Goal: Information Seeking & Learning: Learn about a topic

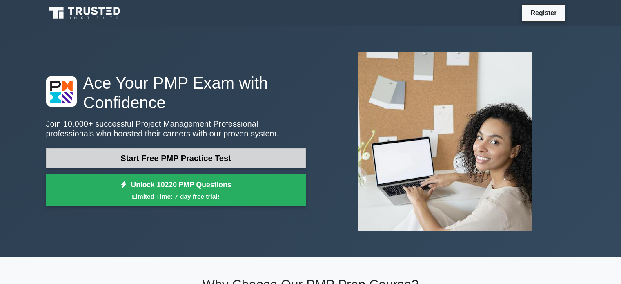
click at [205, 156] on link "Start Free PMP Practice Test" at bounding box center [176, 158] width 260 height 20
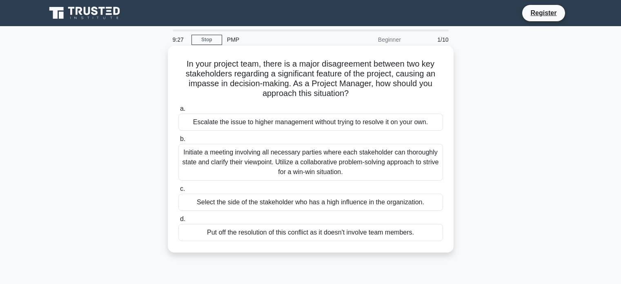
click at [414, 168] on div "Initiate a meeting involving all necessary parties where each stakeholder can t…" at bounding box center [310, 162] width 265 height 37
click at [178, 142] on input "b. Initiate a meeting involving all necessary parties where each stakeholder ca…" at bounding box center [178, 138] width 0 height 5
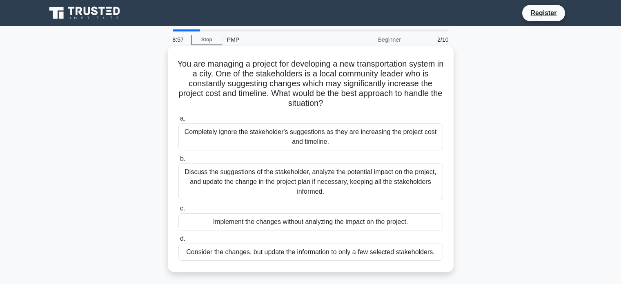
click at [384, 177] on div "Discuss the suggestions of the stakeholder, analyze the potential impact on the…" at bounding box center [310, 181] width 265 height 37
click at [178, 161] on input "b. Discuss the suggestions of the stakeholder, analyze the potential impact on …" at bounding box center [178, 158] width 0 height 5
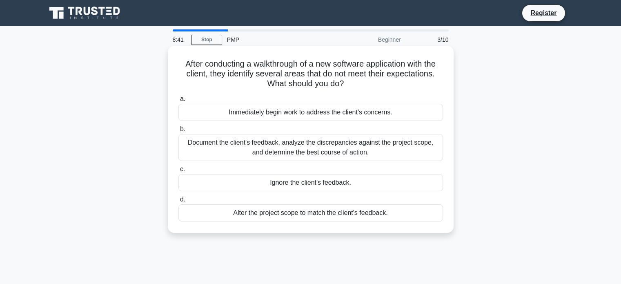
click at [399, 150] on div "Document the client's feedback, analyze the discrepancies against the project s…" at bounding box center [310, 147] width 265 height 27
click at [178, 132] on input "b. Document the client's feedback, analyze the discrepancies against the projec…" at bounding box center [178, 129] width 0 height 5
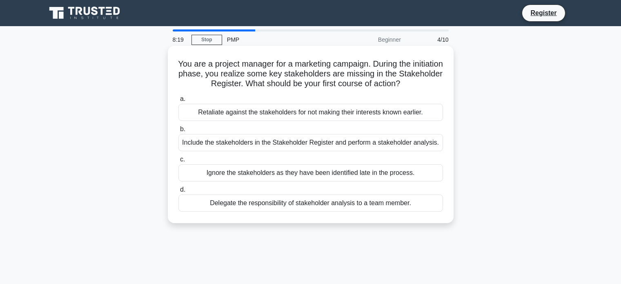
click at [403, 151] on div "Include the stakeholders in the Stakeholder Register and perform a stakeholder …" at bounding box center [310, 142] width 265 height 17
click at [178, 132] on input "b. Include the stakeholders in the Stakeholder Register and perform a stakehold…" at bounding box center [178, 129] width 0 height 5
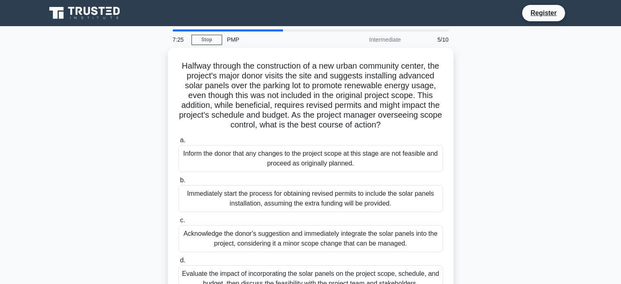
scroll to position [157, 0]
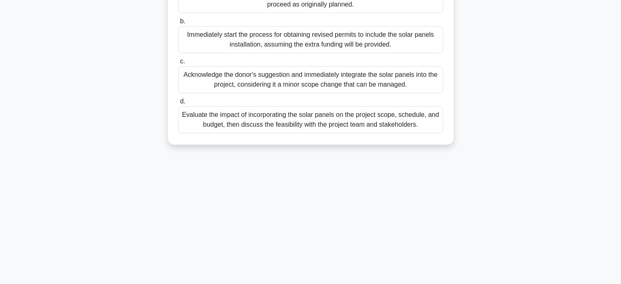
click at [424, 133] on div "Evaluate the impact of incorporating the solar panels on the project scope, sch…" at bounding box center [310, 119] width 265 height 27
click at [178, 104] on input "d. Evaluate the impact of incorporating the solar panels on the project scope, …" at bounding box center [178, 101] width 0 height 5
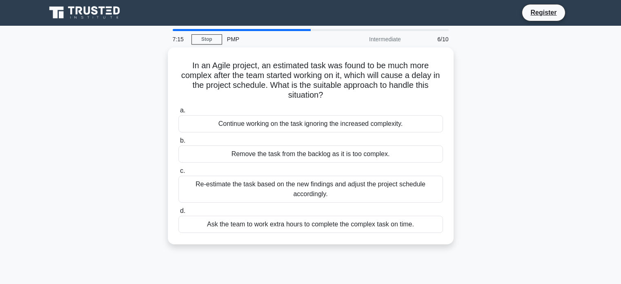
scroll to position [0, 0]
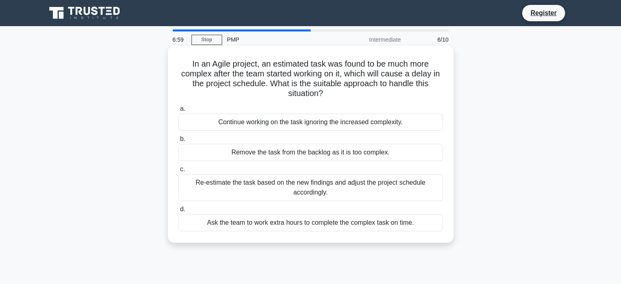
click at [433, 192] on div "Re-estimate the task based on the new findings and adjust the project schedule …" at bounding box center [310, 187] width 265 height 27
click at [178, 172] on input "c. Re-estimate the task based on the new findings and adjust the project schedu…" at bounding box center [178, 169] width 0 height 5
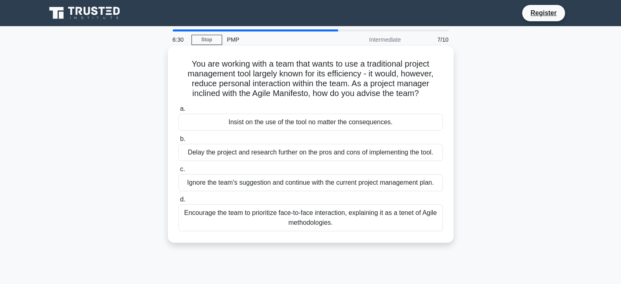
click at [420, 231] on div "Encourage the team to prioritize face-to-face interaction, explaining it as a t…" at bounding box center [310, 217] width 265 height 27
click at [178, 202] on input "d. Encourage the team to prioritize face-to-face interaction, explaining it as …" at bounding box center [178, 199] width 0 height 5
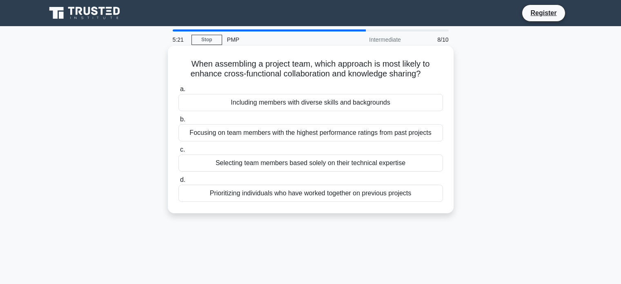
click at [418, 105] on div "Including members with diverse skills and backgrounds" at bounding box center [310, 102] width 265 height 17
click at [178, 92] on input "a. Including members with diverse skills and backgrounds" at bounding box center [178, 89] width 0 height 5
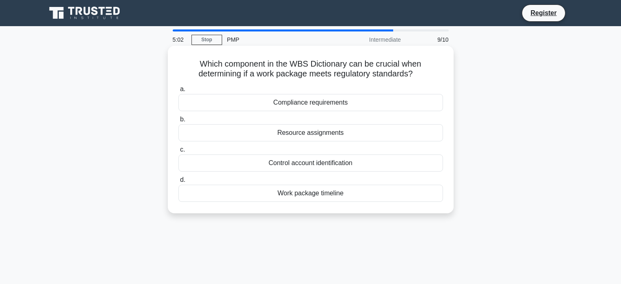
click at [415, 107] on div "Compliance requirements" at bounding box center [310, 102] width 265 height 17
click at [178, 92] on input "a. Compliance requirements" at bounding box center [178, 89] width 0 height 5
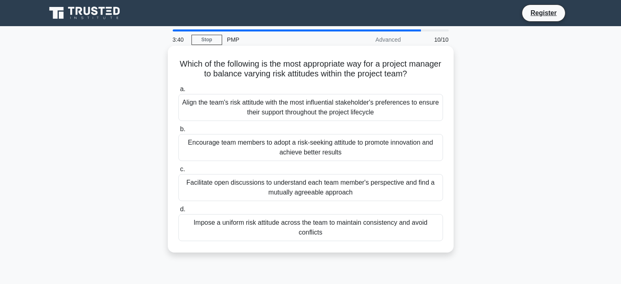
click at [401, 197] on div "Facilitate open discussions to understand each team member's perspective and fi…" at bounding box center [310, 187] width 265 height 27
click at [178, 172] on input "c. Facilitate open discussions to understand each team member's perspective and…" at bounding box center [178, 169] width 0 height 5
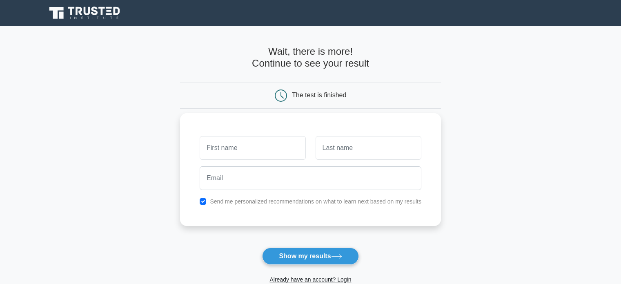
click at [229, 152] on input "text" at bounding box center [253, 148] width 106 height 24
type input "Bonnie"
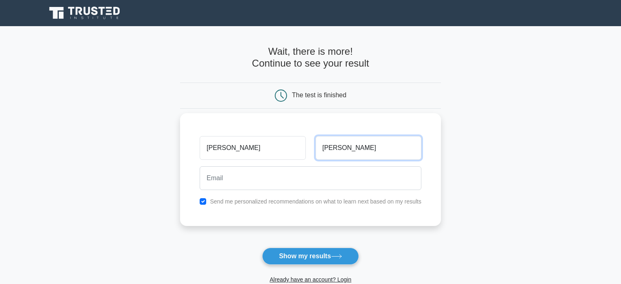
type input "WOng"
click at [249, 201] on label "Send me personalized recommendations on what to learn next based on my results" at bounding box center [316, 201] width 212 height 7
click at [200, 201] on input "checkbox" at bounding box center [203, 201] width 7 height 7
checkbox input "false"
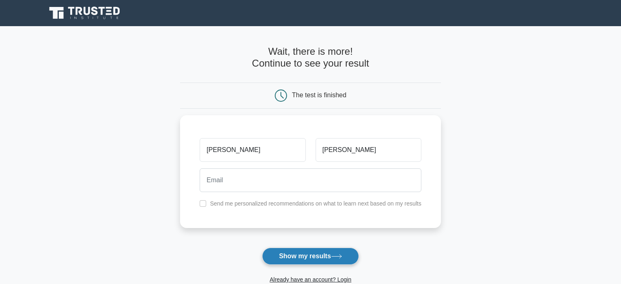
click at [288, 258] on button "Show my results" at bounding box center [310, 256] width 96 height 17
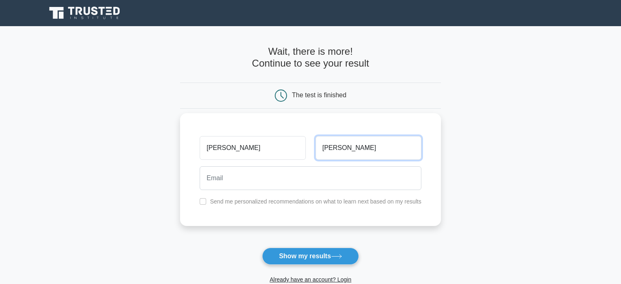
click at [361, 144] on input "WOng" at bounding box center [369, 148] width 106 height 24
type input "Wong"
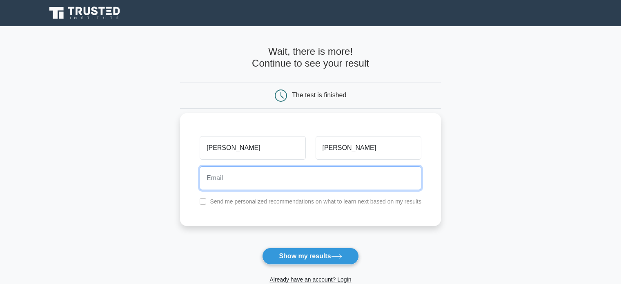
click at [348, 177] on input "email" at bounding box center [311, 178] width 222 height 24
type input "bonnie_bonny@hotmail.com"
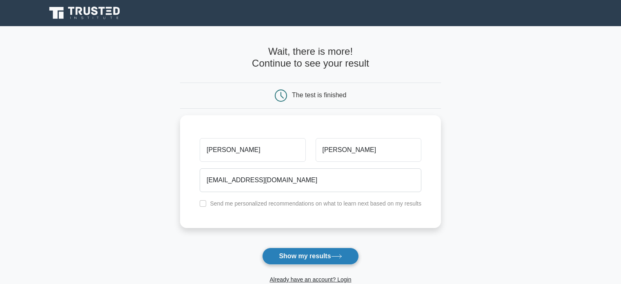
click at [303, 257] on button "Show my results" at bounding box center [310, 256] width 96 height 17
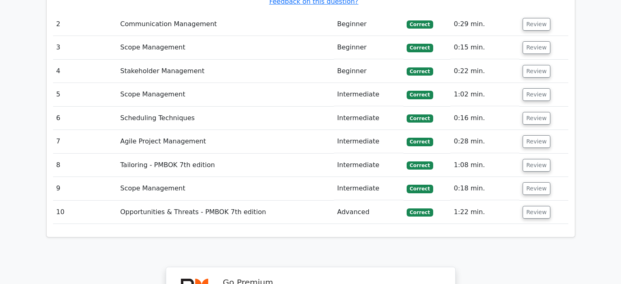
scroll to position [1217, 0]
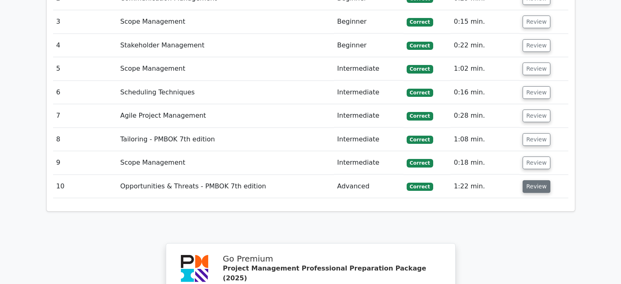
click at [542, 187] on button "Review" at bounding box center [537, 186] width 28 height 13
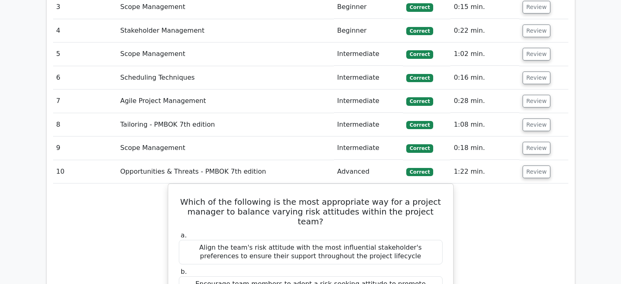
scroll to position [1226, 0]
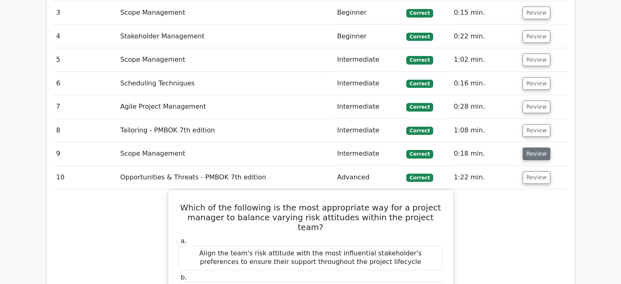
click at [531, 154] on button "Review" at bounding box center [537, 153] width 28 height 13
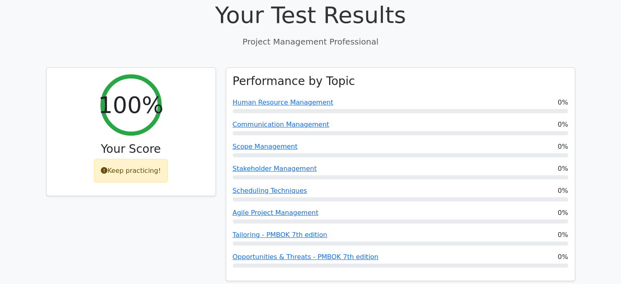
scroll to position [294, 0]
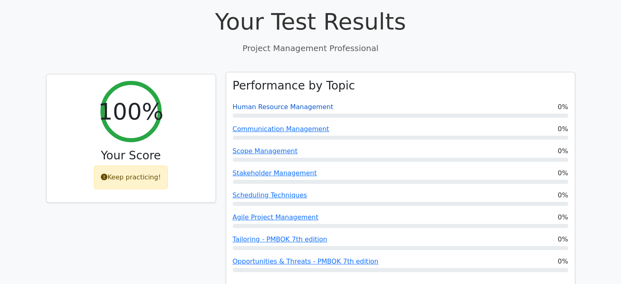
click at [288, 109] on link "Human Resource Management" at bounding box center [283, 107] width 101 height 8
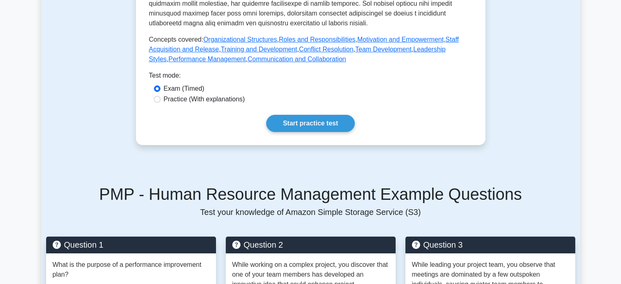
scroll to position [461, 0]
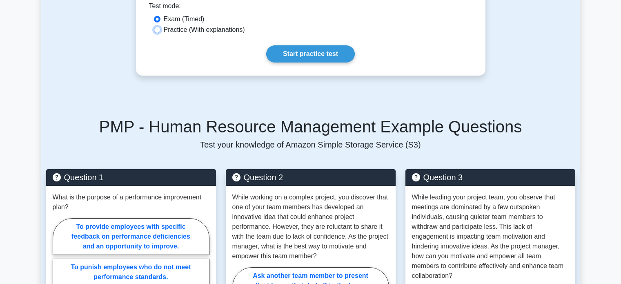
click at [157, 33] on input "Practice (With explanations)" at bounding box center [157, 30] width 7 height 7
radio input "true"
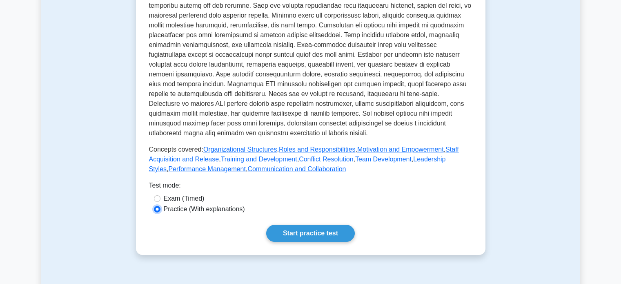
scroll to position [272, 0]
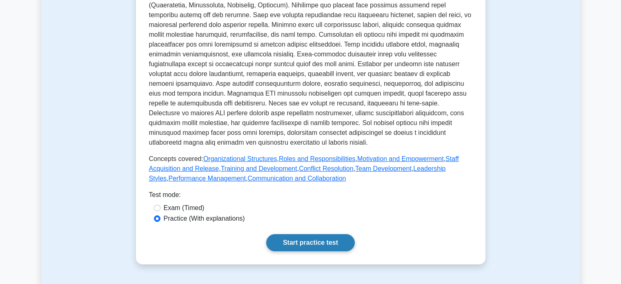
click at [312, 251] on link "Start practice test" at bounding box center [310, 242] width 89 height 17
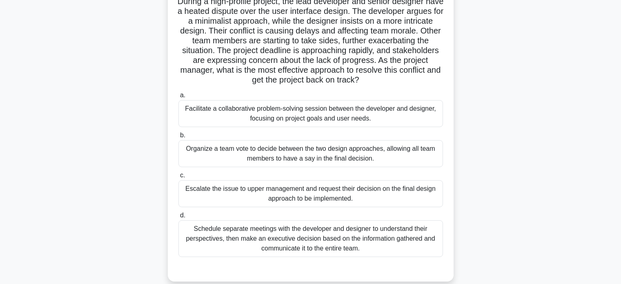
scroll to position [67, 0]
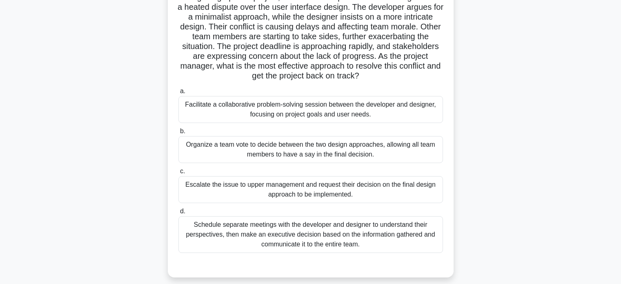
click at [373, 118] on div "Facilitate a collaborative problem-solving session between the developer and de…" at bounding box center [310, 109] width 265 height 27
click at [178, 94] on input "a. Facilitate a collaborative problem-solving session between the developer and…" at bounding box center [178, 91] width 0 height 5
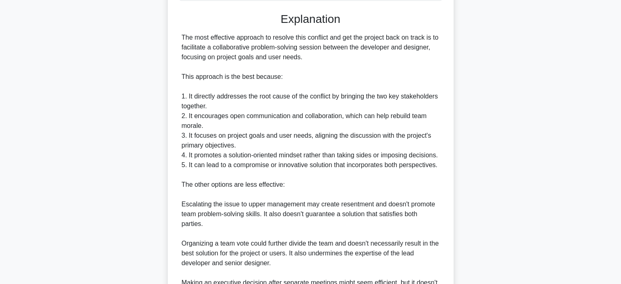
scroll to position [484, 0]
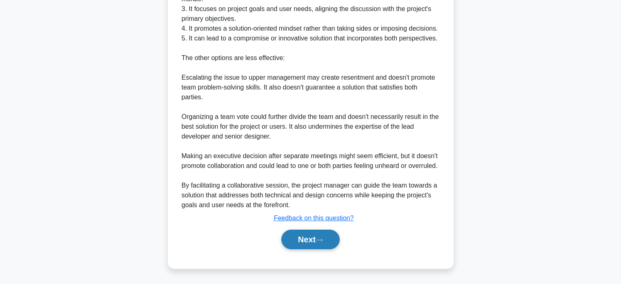
click at [306, 246] on button "Next" at bounding box center [310, 240] width 58 height 20
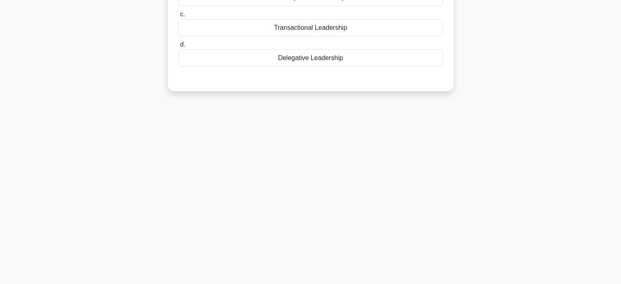
scroll to position [0, 0]
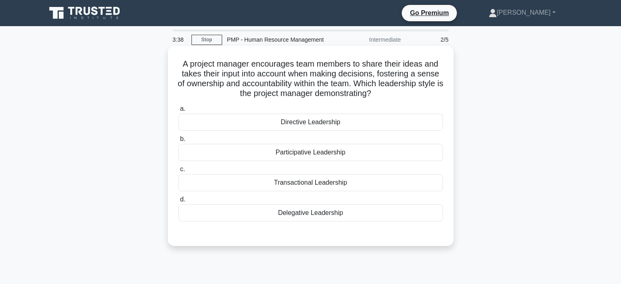
click at [369, 151] on div "Participative Leadership" at bounding box center [310, 152] width 265 height 17
click at [178, 142] on input "b. Participative Leadership" at bounding box center [178, 138] width 0 height 5
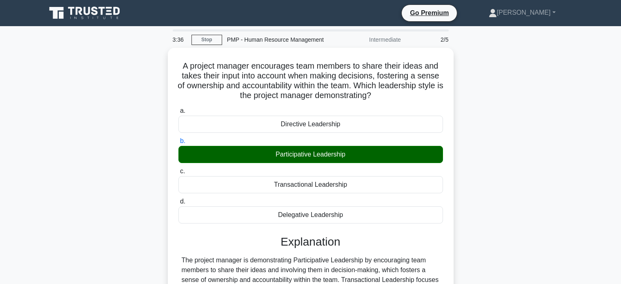
scroll to position [157, 0]
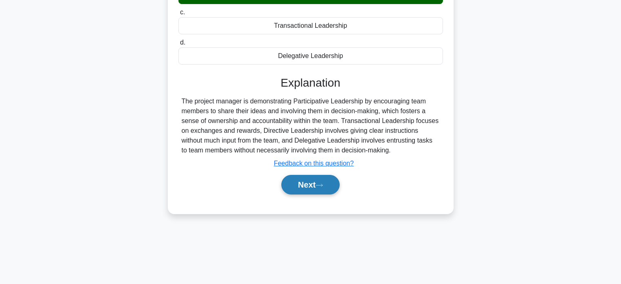
click at [302, 192] on button "Next" at bounding box center [310, 185] width 58 height 20
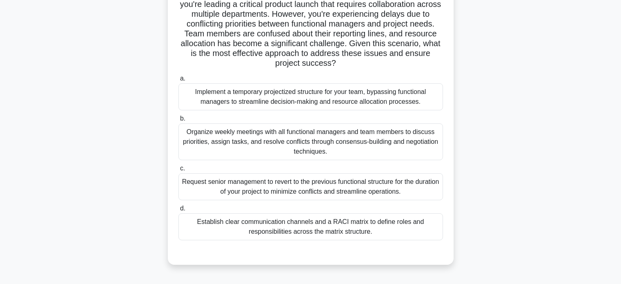
scroll to position [78, 0]
click at [384, 143] on div "Organize weekly meetings with all functional managers and team members to discu…" at bounding box center [310, 142] width 265 height 37
click at [178, 122] on input "b. Organize weekly meetings with all functional managers and team members to di…" at bounding box center [178, 119] width 0 height 5
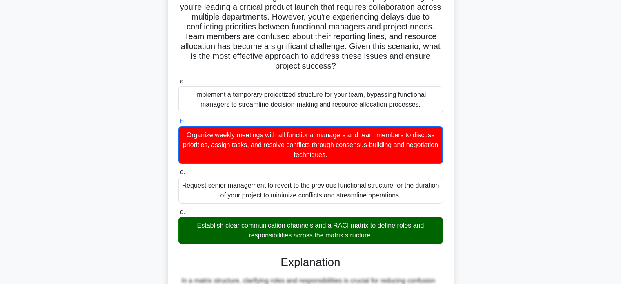
scroll to position [240, 0]
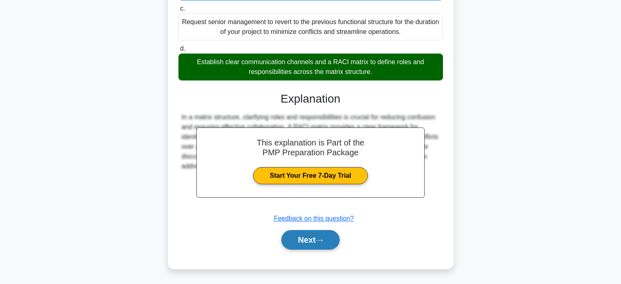
click at [321, 238] on icon at bounding box center [319, 240] width 7 height 4
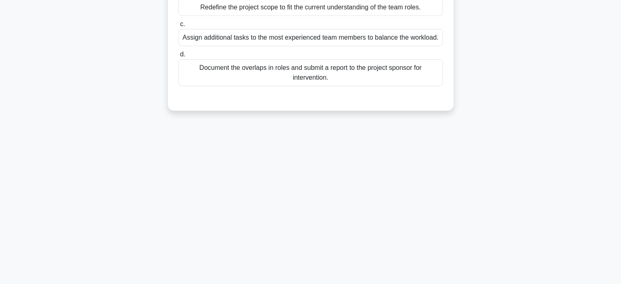
scroll to position [0, 0]
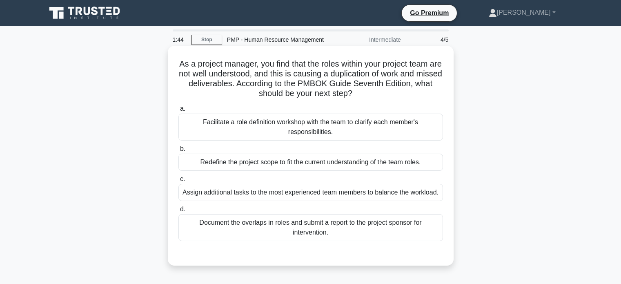
drag, startPoint x: 412, startPoint y: 127, endPoint x: 402, endPoint y: 126, distance: 10.3
click at [402, 126] on div "Facilitate a role definition workshop with the team to clarify each member's re…" at bounding box center [310, 127] width 265 height 27
click at [178, 112] on input "a. Facilitate a role definition workshop with the team to clarify each member's…" at bounding box center [178, 108] width 0 height 5
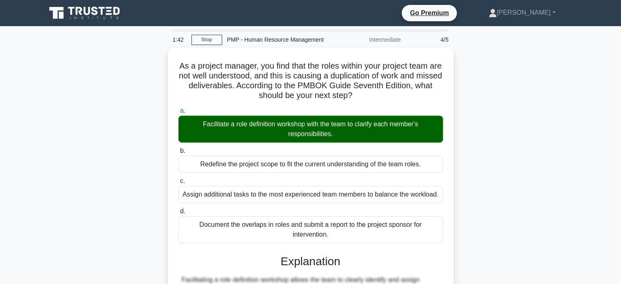
scroll to position [170, 0]
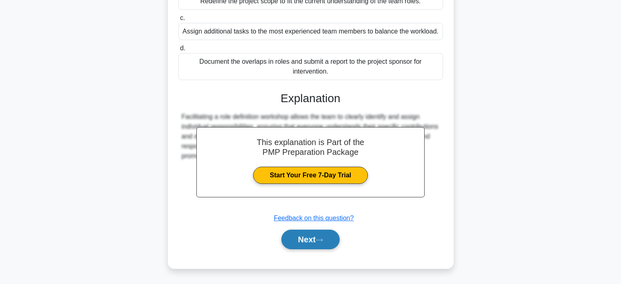
click at [323, 237] on button "Next" at bounding box center [310, 240] width 58 height 20
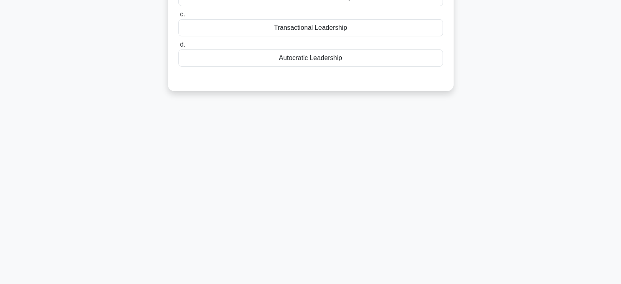
scroll to position [0, 0]
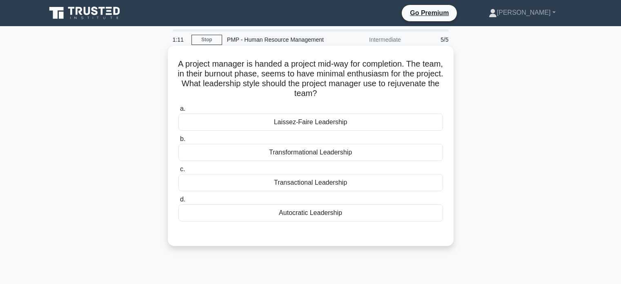
click at [394, 123] on div "Laissez-Faire Leadership" at bounding box center [310, 122] width 265 height 17
click at [178, 112] on input "a. Laissez-Faire Leadership" at bounding box center [178, 108] width 0 height 5
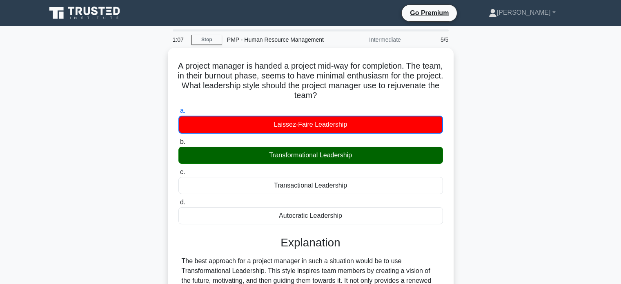
scroll to position [171, 0]
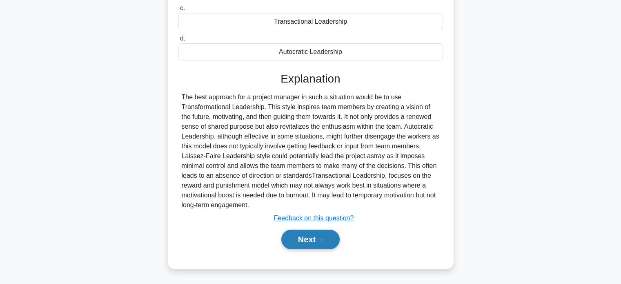
click at [323, 239] on icon at bounding box center [319, 240] width 7 height 4
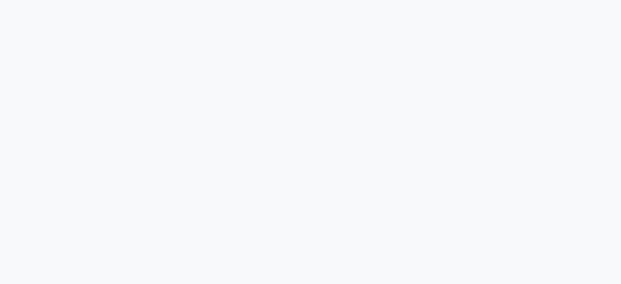
scroll to position [157, 0]
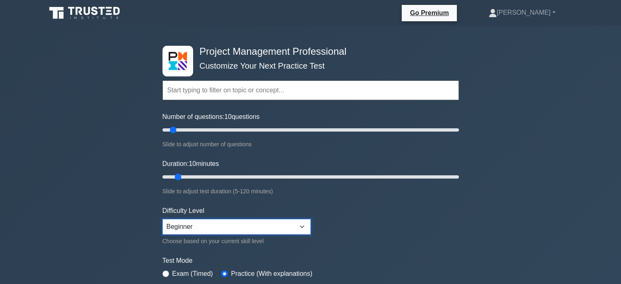
select select "expert"
click at [396, 248] on form "Topics Scope Management Time Management Cost Management Quality Management Risk…" at bounding box center [311, 182] width 297 height 252
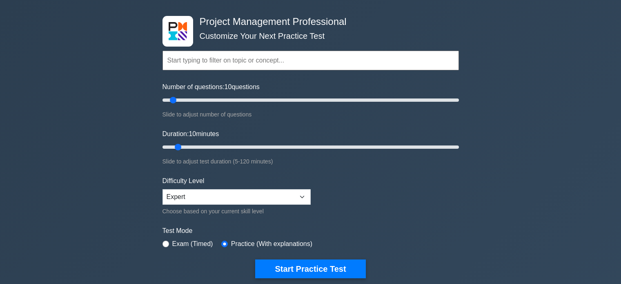
scroll to position [42, 0]
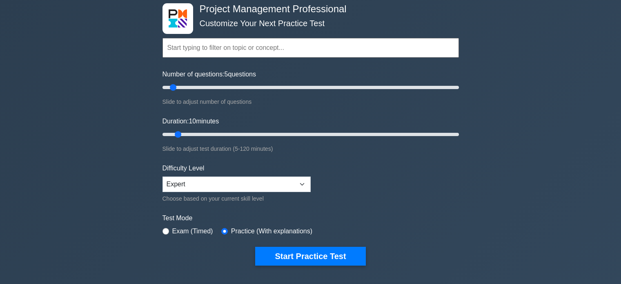
type input "5"
click at [169, 87] on input "Number of questions: 5 questions" at bounding box center [311, 88] width 297 height 10
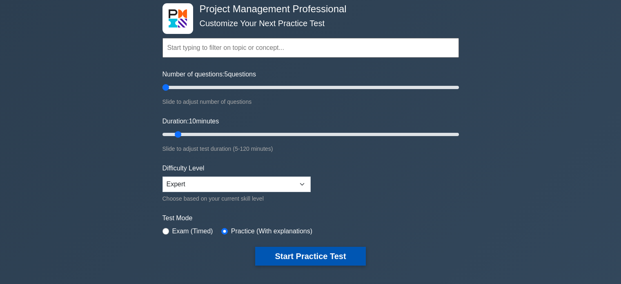
click at [286, 258] on button "Start Practice Test" at bounding box center [310, 256] width 110 height 19
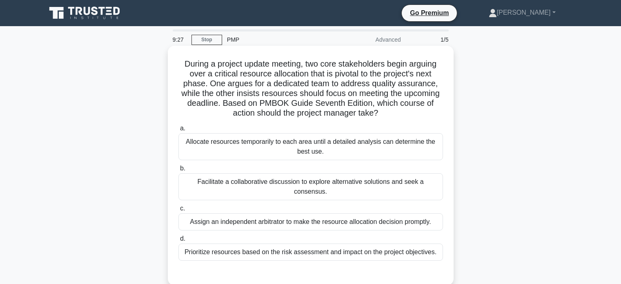
click at [395, 183] on div "Facilitate a collaborative discussion to explore alternative solutions and seek…" at bounding box center [310, 186] width 265 height 27
click at [178, 171] on input "b. Facilitate a collaborative discussion to explore alternative solutions and s…" at bounding box center [178, 168] width 0 height 5
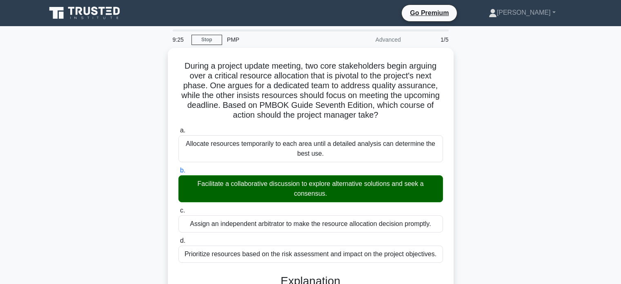
scroll to position [268, 0]
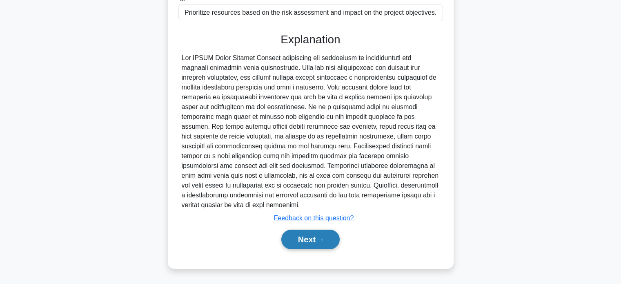
click at [320, 240] on icon at bounding box center [319, 240] width 7 height 4
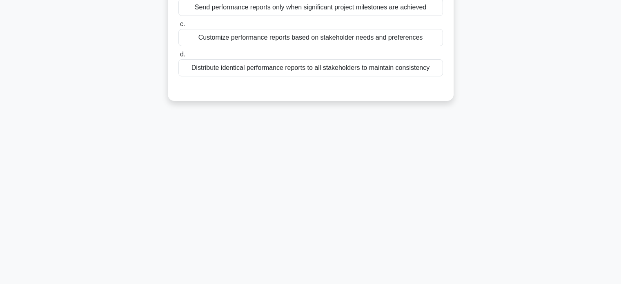
scroll to position [0, 0]
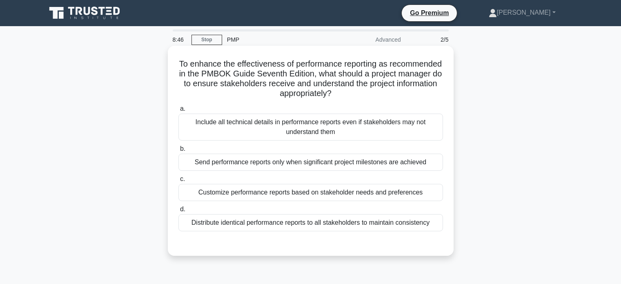
click at [391, 228] on div "Distribute identical performance reports to all stakeholders to maintain consis…" at bounding box center [310, 222] width 265 height 17
click at [178, 212] on input "d. Distribute identical performance reports to all stakeholders to maintain con…" at bounding box center [178, 209] width 0 height 5
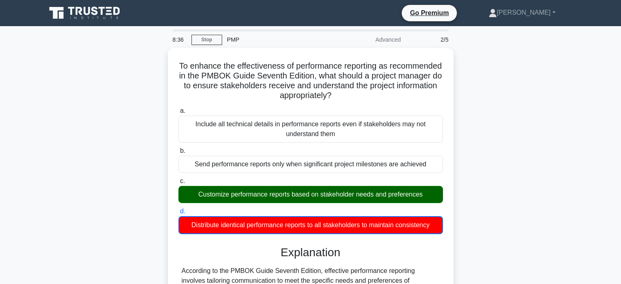
scroll to position [181, 0]
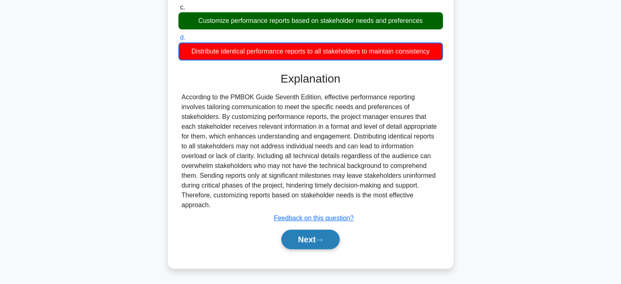
click at [323, 239] on icon at bounding box center [319, 240] width 7 height 4
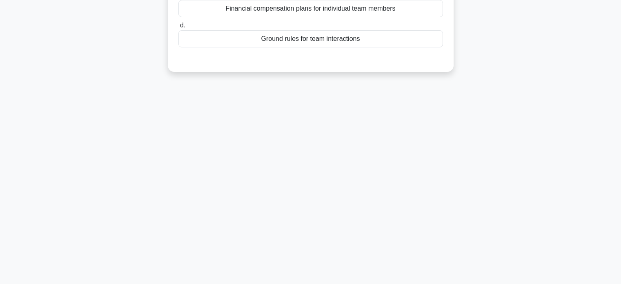
scroll to position [0, 0]
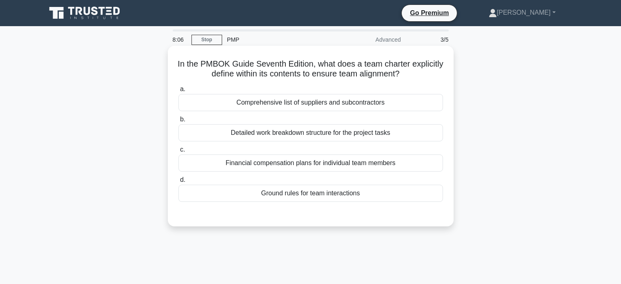
click at [361, 197] on div "Ground rules for team interactions" at bounding box center [310, 193] width 265 height 17
click at [178, 183] on input "d. Ground rules for team interactions" at bounding box center [178, 179] width 0 height 5
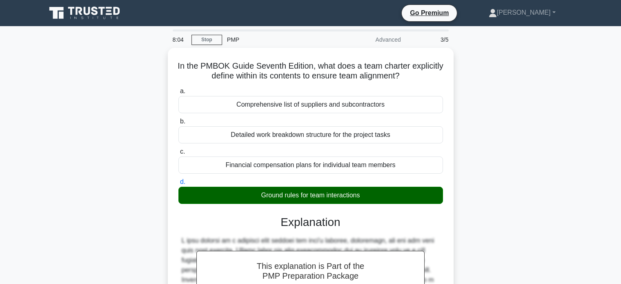
scroll to position [161, 0]
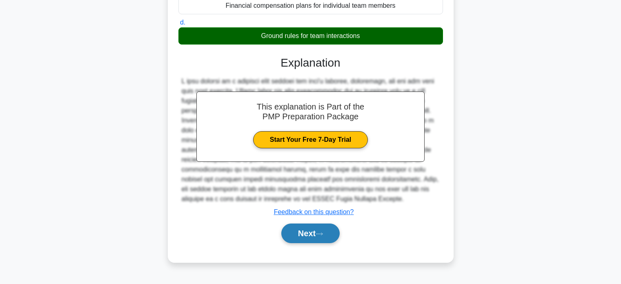
click at [308, 240] on button "Next" at bounding box center [310, 233] width 58 height 20
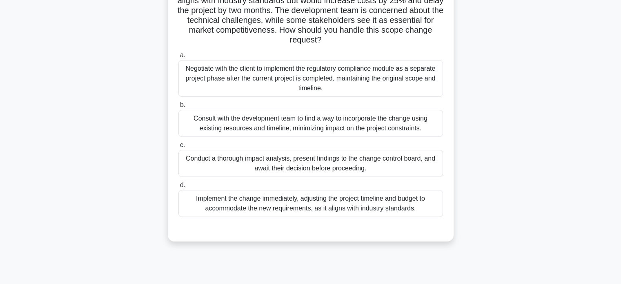
scroll to position [96, 0]
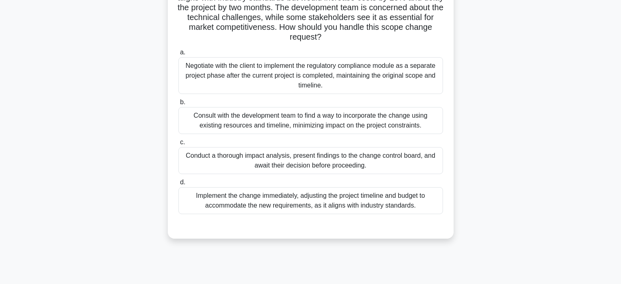
click at [374, 80] on div "Negotiate with the client to implement the regulatory compliance module as a se…" at bounding box center [310, 75] width 265 height 37
click at [178, 55] on input "a. Negotiate with the client to implement the regulatory compliance module as a…" at bounding box center [178, 52] width 0 height 5
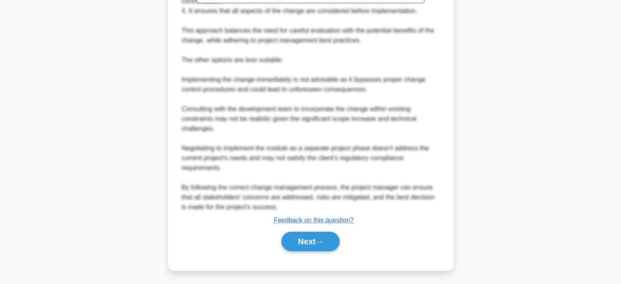
scroll to position [436, 0]
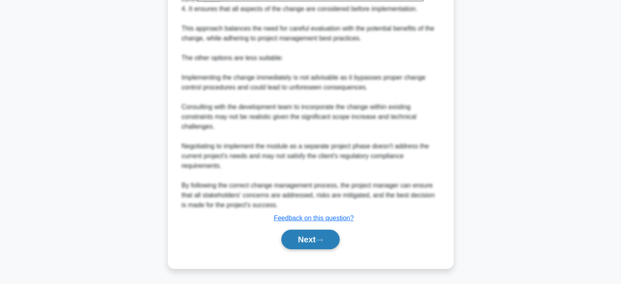
click at [316, 243] on button "Next" at bounding box center [310, 240] width 58 height 20
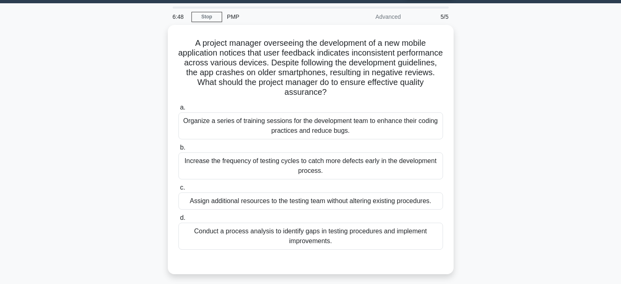
scroll to position [24, 0]
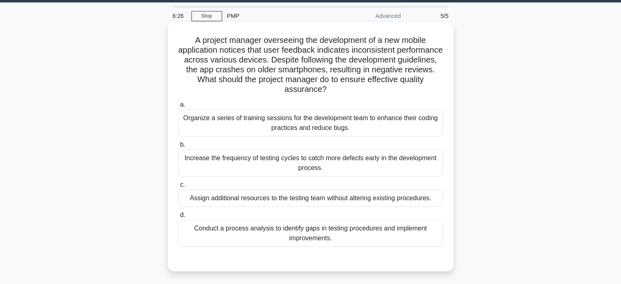
click at [348, 245] on div "Conduct a process analysis to identify gaps in testing procedures and implement…" at bounding box center [310, 233] width 265 height 27
click at [178, 218] on input "d. Conduct a process analysis to identify gaps in testing procedures and implem…" at bounding box center [178, 214] width 0 height 5
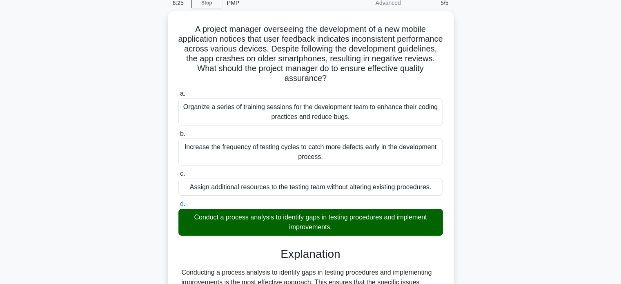
scroll to position [200, 0]
